Goal: Task Accomplishment & Management: Use online tool/utility

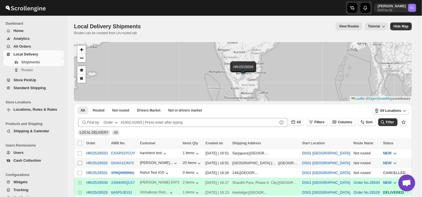
click at [79, 163] on input "Select shipment" at bounding box center [80, 163] width 4 height 4
checkbox input "true"
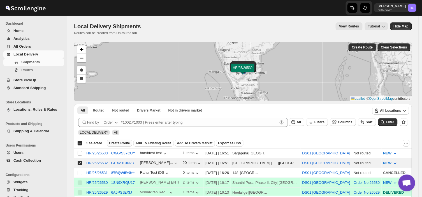
click at [118, 143] on span "Create Route" at bounding box center [119, 143] width 21 height 4
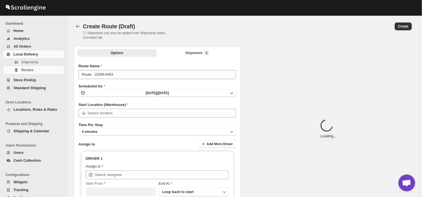
type input "DS01 [GEOGRAPHIC_DATA]"
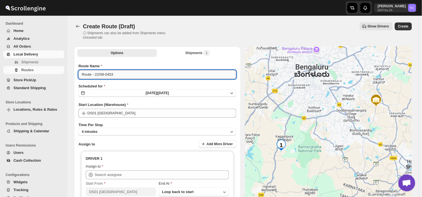
click at [115, 74] on input "Route - 22/08-0453" at bounding box center [158, 74] width 158 height 9
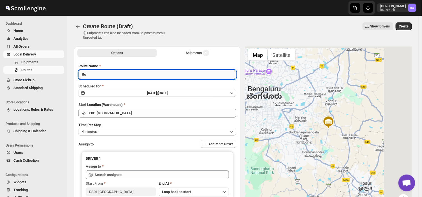
type input "R"
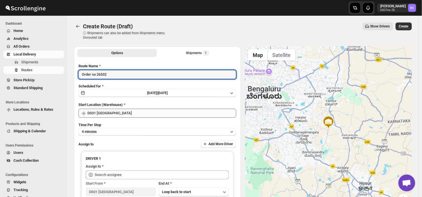
type input "Order no 26532"
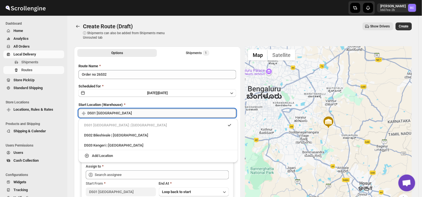
click at [129, 112] on input "DS01 [GEOGRAPHIC_DATA]" at bounding box center [162, 113] width 149 height 9
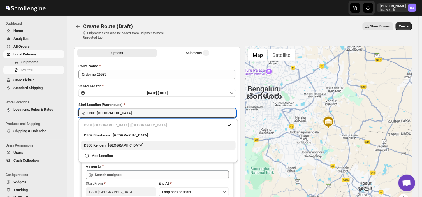
click at [116, 145] on div "DS03 Kengeri | [GEOGRAPHIC_DATA]" at bounding box center [158, 146] width 148 height 6
type input "DS03 Kengeri"
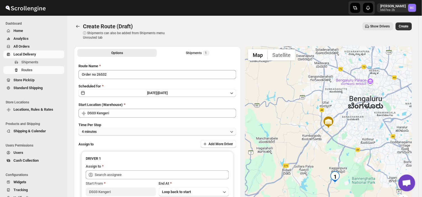
click at [111, 130] on button "4 minutes" at bounding box center [158, 132] width 158 height 8
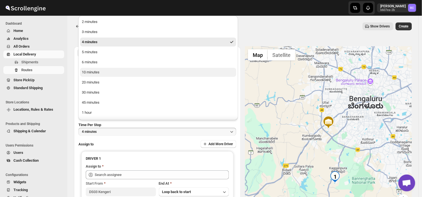
click at [104, 71] on button "10 minutes" at bounding box center [158, 72] width 156 height 9
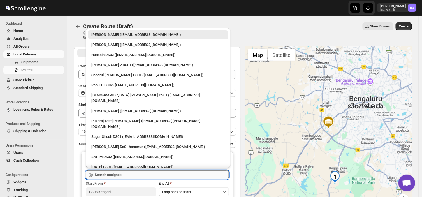
click at [128, 172] on input "text" at bounding box center [162, 175] width 134 height 9
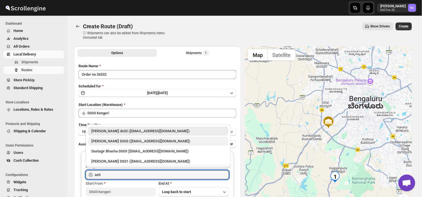
click at [126, 140] on div "[PERSON_NAME] DS03 ([EMAIL_ADDRESS][DOMAIN_NAME])" at bounding box center [158, 142] width 134 height 6
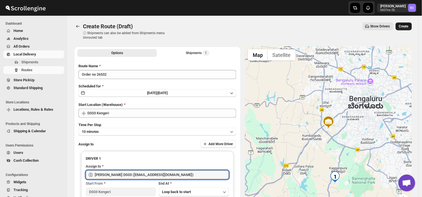
type input "[PERSON_NAME] DS03 ([EMAIL_ADDRESS][DOMAIN_NAME])"
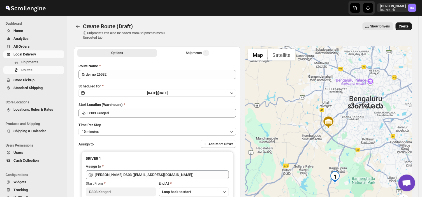
click at [407, 23] on button "Create" at bounding box center [404, 26] width 16 height 8
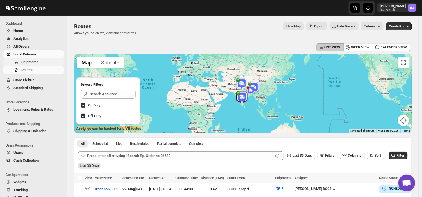
click at [30, 61] on span "Shipments" at bounding box center [29, 62] width 17 height 4
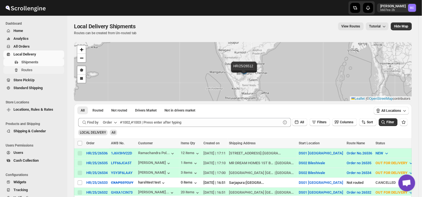
click at [29, 71] on span "Routes" at bounding box center [26, 70] width 11 height 4
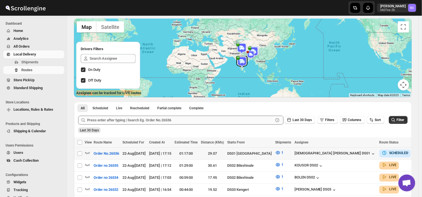
scroll to position [35, 0]
click at [39, 62] on span "Shipments" at bounding box center [42, 62] width 42 height 6
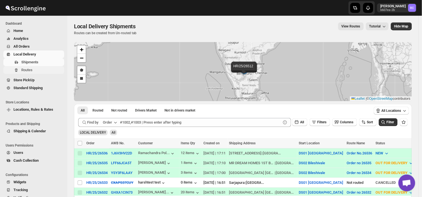
click at [30, 69] on span "Routes" at bounding box center [26, 70] width 11 height 4
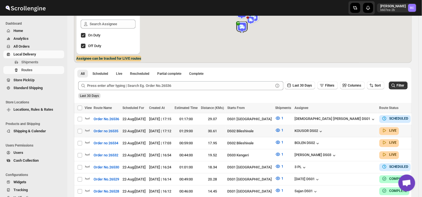
scroll to position [70, 0]
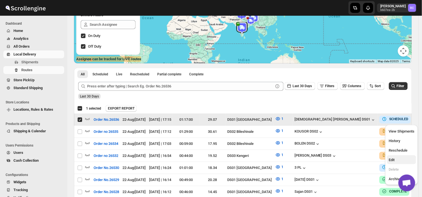
click at [389, 162] on span "Edit" at bounding box center [392, 160] width 6 height 4
checkbox input "false"
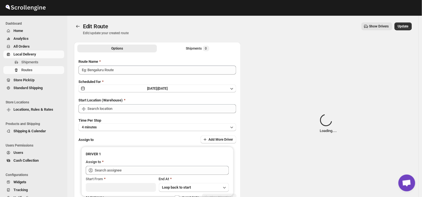
type input "Order No.26536"
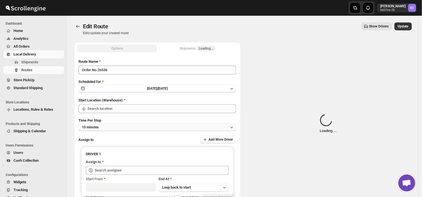
type input "DS01 [GEOGRAPHIC_DATA]"
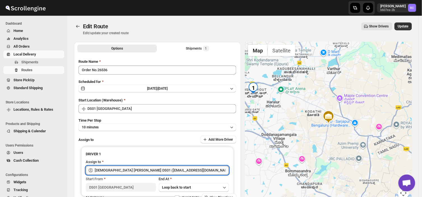
click at [171, 170] on input "[DEMOGRAPHIC_DATA] [PERSON_NAME] DS01 ([EMAIL_ADDRESS][DOMAIN_NAME])" at bounding box center [162, 170] width 134 height 9
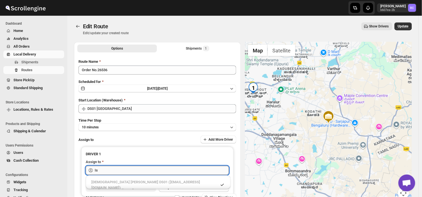
type input "I"
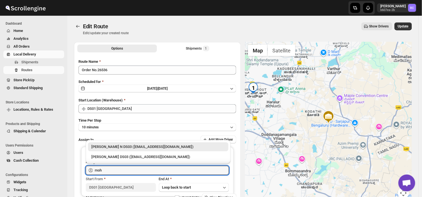
click at [127, 146] on div "[PERSON_NAME] N DS03 ([EMAIL_ADDRESS][DOMAIN_NAME])" at bounding box center [158, 147] width 134 height 6
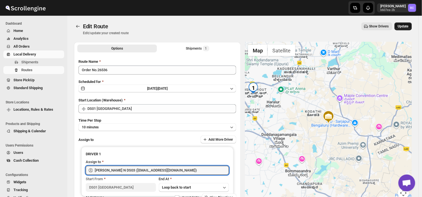
type input "[PERSON_NAME] N DS03 ([EMAIL_ADDRESS][DOMAIN_NAME])"
click at [405, 24] on span "Update" at bounding box center [403, 26] width 11 height 4
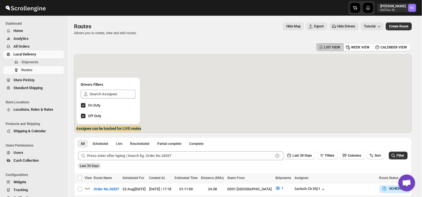
scroll to position [56, 0]
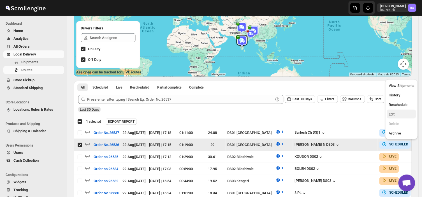
click at [394, 112] on span "Edit" at bounding box center [392, 114] width 6 height 4
checkbox input "false"
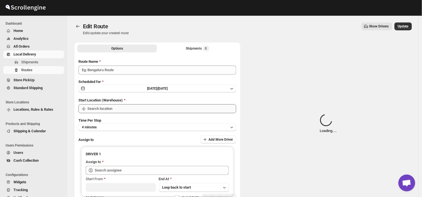
type input "Order No.26536"
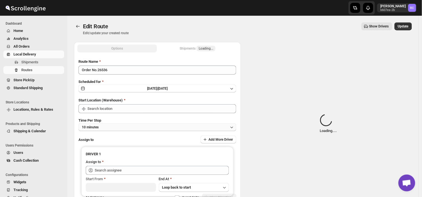
type input "DS01 [GEOGRAPHIC_DATA]"
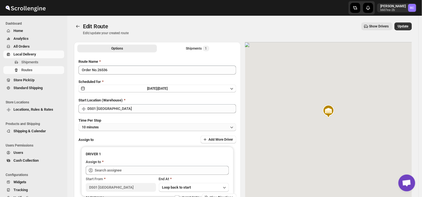
type input "[PERSON_NAME] N DS03 ([EMAIL_ADDRESS][DOMAIN_NAME])"
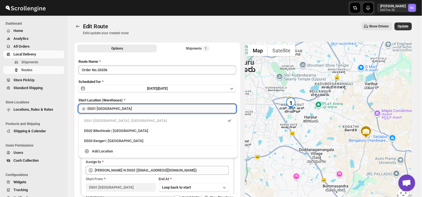
click at [118, 109] on input "DS01 [GEOGRAPHIC_DATA]" at bounding box center [162, 108] width 149 height 9
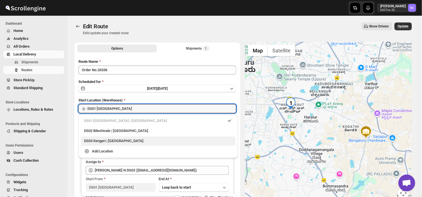
click at [91, 139] on div "DS03 Kengeri | [GEOGRAPHIC_DATA]" at bounding box center [158, 141] width 148 height 6
type input "DS03 Kengeri"
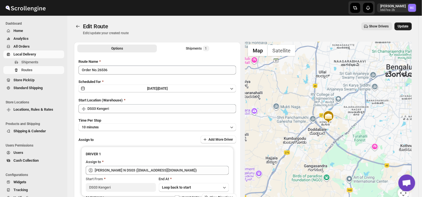
click at [409, 26] on span "Update" at bounding box center [403, 26] width 11 height 4
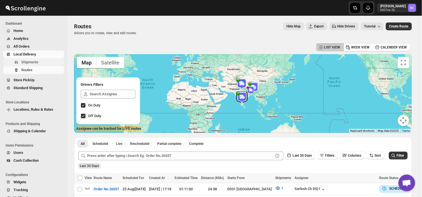
click at [34, 61] on span "Shipments" at bounding box center [29, 62] width 17 height 4
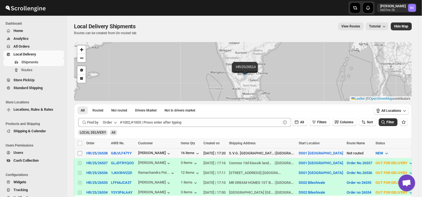
click at [80, 154] on input "Select shipment" at bounding box center [80, 153] width 4 height 4
checkbox input "true"
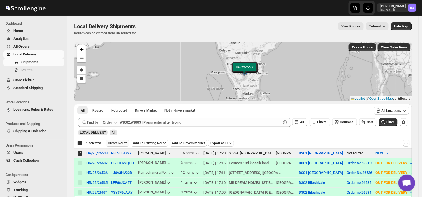
click at [117, 145] on button "Create Route" at bounding box center [118, 143] width 24 height 7
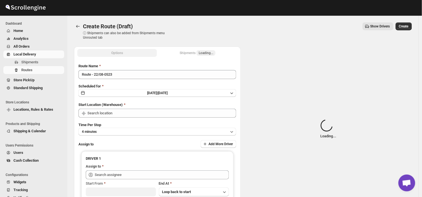
type input "DS01 [GEOGRAPHIC_DATA]"
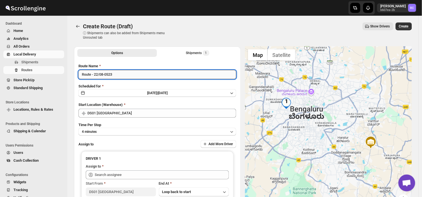
click at [119, 75] on input "Route - 22/08-0523" at bounding box center [158, 74] width 158 height 9
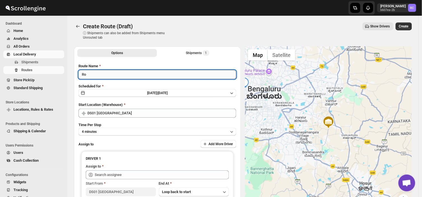
type input "R"
type input "Order no 26538"
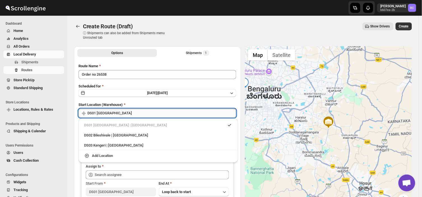
click at [124, 116] on input "DS01 [GEOGRAPHIC_DATA]" at bounding box center [162, 113] width 149 height 9
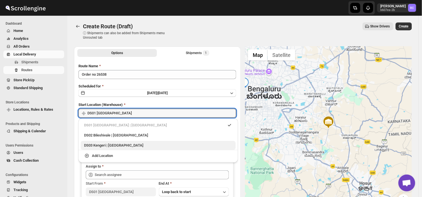
click at [111, 143] on div "DS03 Kengeri | [GEOGRAPHIC_DATA]" at bounding box center [158, 146] width 148 height 6
type input "DS03 Kengeri"
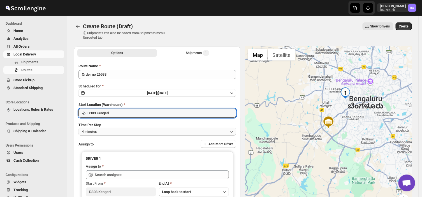
click at [108, 129] on button "4 minutes" at bounding box center [158, 132] width 158 height 8
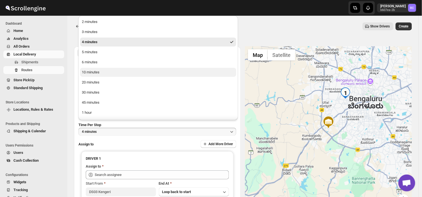
click at [94, 71] on div "10 minutes" at bounding box center [91, 73] width 18 height 6
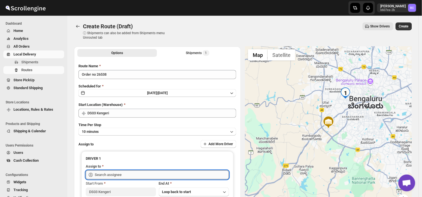
click at [124, 176] on input "text" at bounding box center [162, 175] width 134 height 9
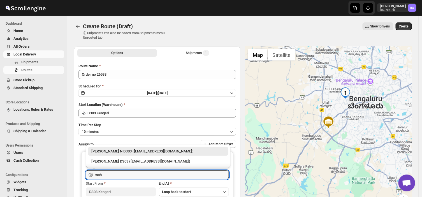
click at [154, 153] on div "[PERSON_NAME] N DS03 ([EMAIL_ADDRESS][DOMAIN_NAME])" at bounding box center [158, 152] width 134 height 6
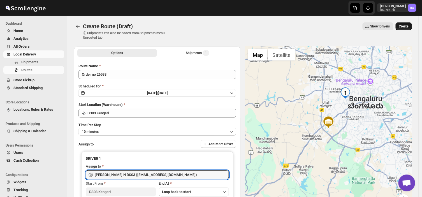
type input "[PERSON_NAME] N DS03 ([EMAIL_ADDRESS][DOMAIN_NAME])"
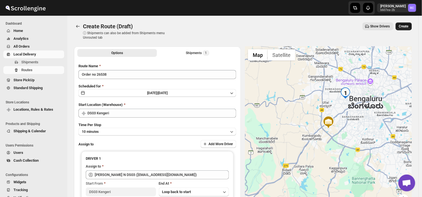
click at [407, 25] on span "Create" at bounding box center [404, 26] width 10 height 4
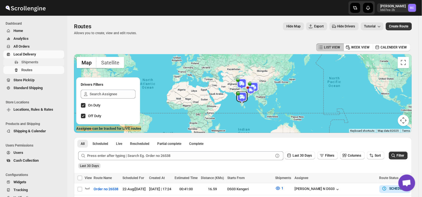
click at [38, 62] on span "Shipments" at bounding box center [42, 62] width 42 height 6
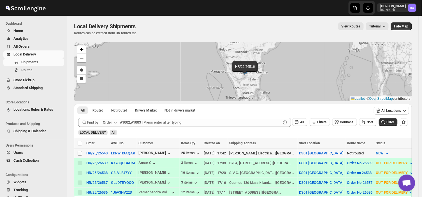
click at [79, 155] on input "Select shipment" at bounding box center [80, 153] width 4 height 4
checkbox input "true"
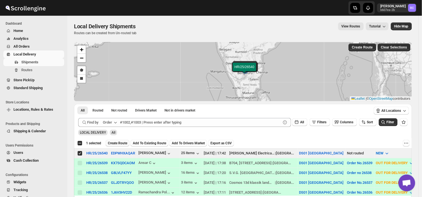
click at [114, 143] on span "Create Route" at bounding box center [117, 143] width 19 height 4
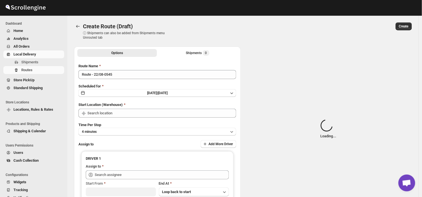
type input "DS01 [GEOGRAPHIC_DATA]"
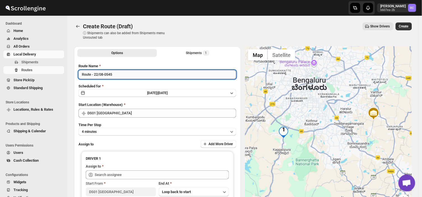
click at [115, 73] on input "Route - 22/08-0545" at bounding box center [158, 74] width 158 height 9
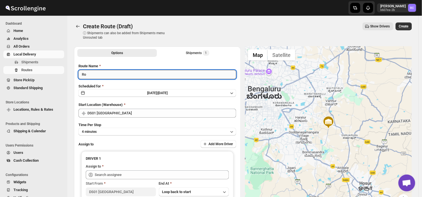
type input "R"
type input "Order no 26540"
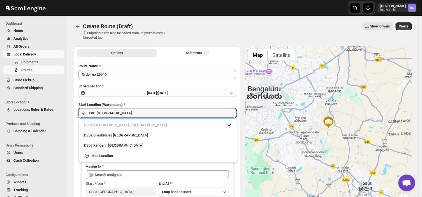
click at [117, 114] on input "DS01 [GEOGRAPHIC_DATA]" at bounding box center [162, 113] width 149 height 9
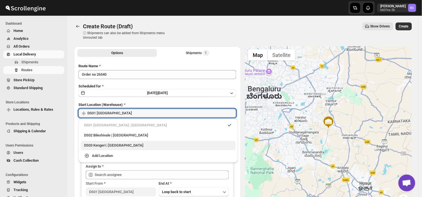
click at [99, 146] on div "DS03 Kengeri | [GEOGRAPHIC_DATA]" at bounding box center [158, 146] width 148 height 6
type input "DS03 Kengeri"
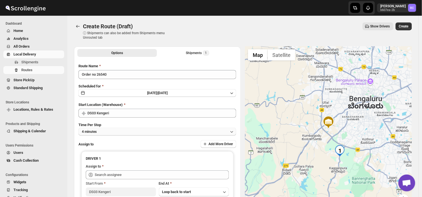
click at [108, 130] on button "4 minutes" at bounding box center [158, 132] width 158 height 8
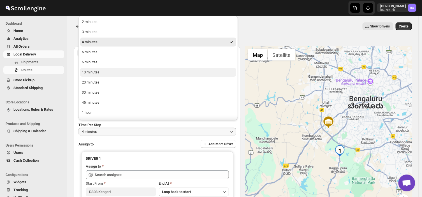
click at [99, 68] on button "10 minutes" at bounding box center [158, 72] width 156 height 9
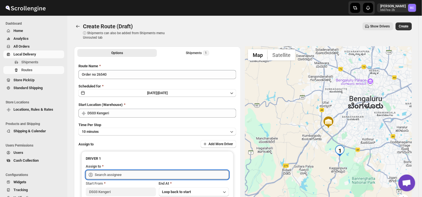
click at [127, 174] on input "text" at bounding box center [162, 175] width 134 height 9
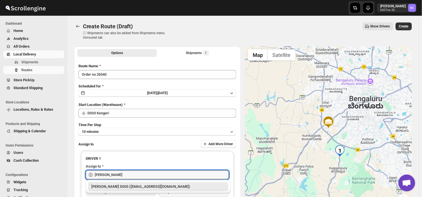
click at [118, 184] on div "[PERSON_NAME] DS03 ([EMAIL_ADDRESS][DOMAIN_NAME])" at bounding box center [158, 187] width 134 height 6
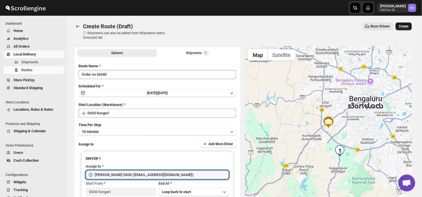
type input "[PERSON_NAME] DS03 ([EMAIL_ADDRESS][DOMAIN_NAME])"
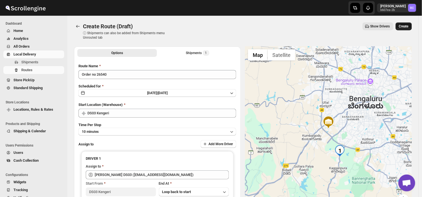
click at [407, 25] on span "Create" at bounding box center [404, 26] width 10 height 4
